Goal: Task Accomplishment & Management: Use online tool/utility

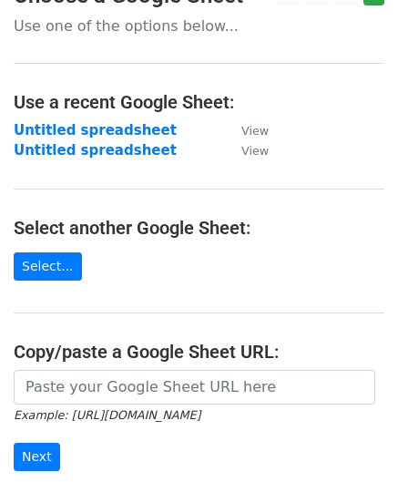
scroll to position [182, 0]
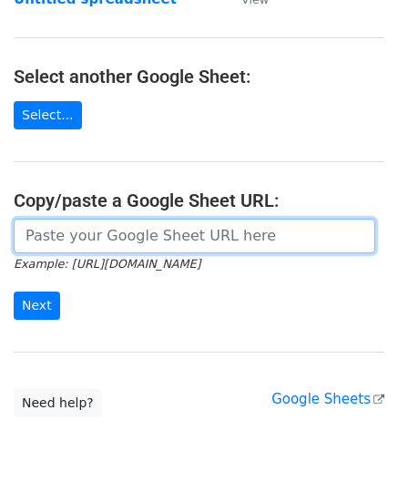
click at [60, 231] on input "url" at bounding box center [195, 236] width 362 height 35
paste input "[URL][DOMAIN_NAME]"
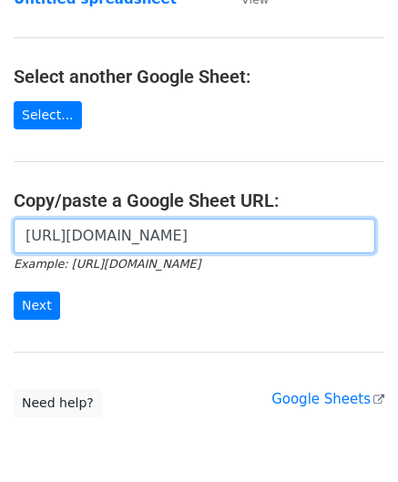
scroll to position [0, 409]
type input "[URL][DOMAIN_NAME]"
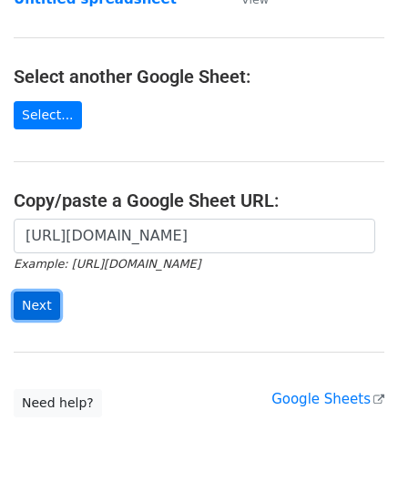
click at [46, 302] on input "Next" at bounding box center [37, 306] width 46 height 28
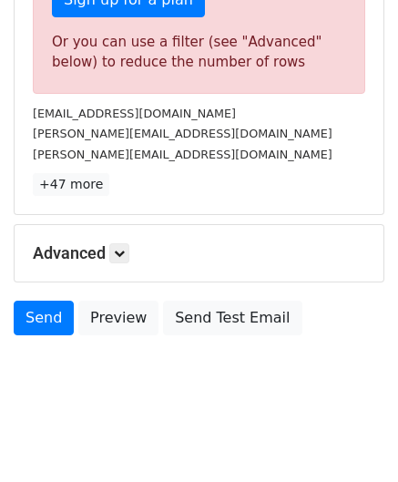
scroll to position [615, 0]
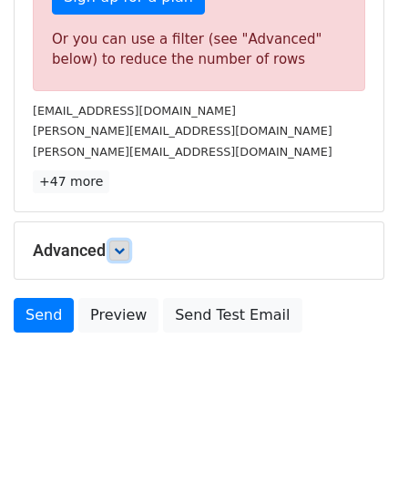
click at [125, 245] on icon at bounding box center [119, 250] width 11 height 11
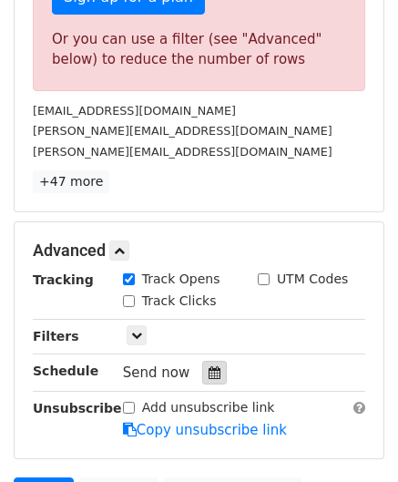
click at [209, 369] on icon at bounding box center [215, 372] width 12 height 13
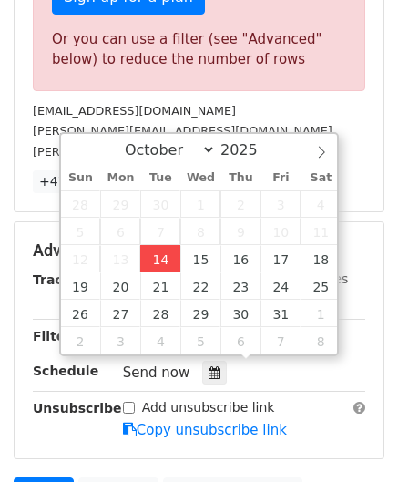
type input "2025-10-14 12:00"
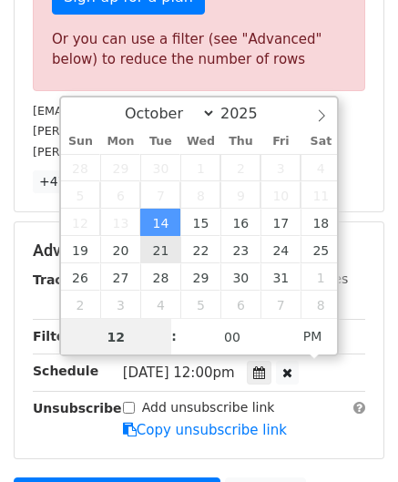
paste input "4"
type input "4"
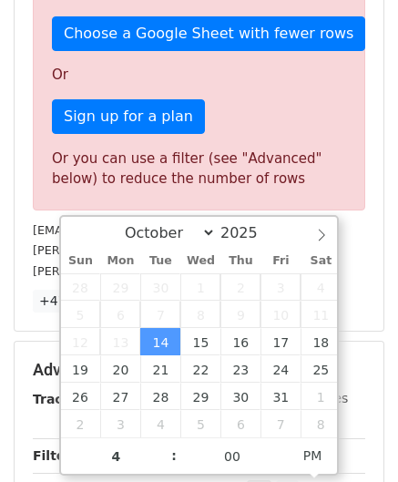
type input "2025-10-14 16:00"
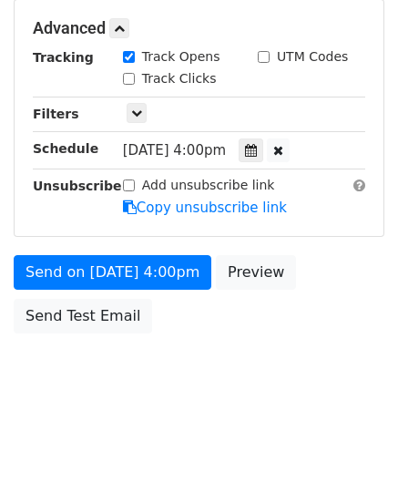
scroll to position [836, 0]
